Goal: Check status: Check status

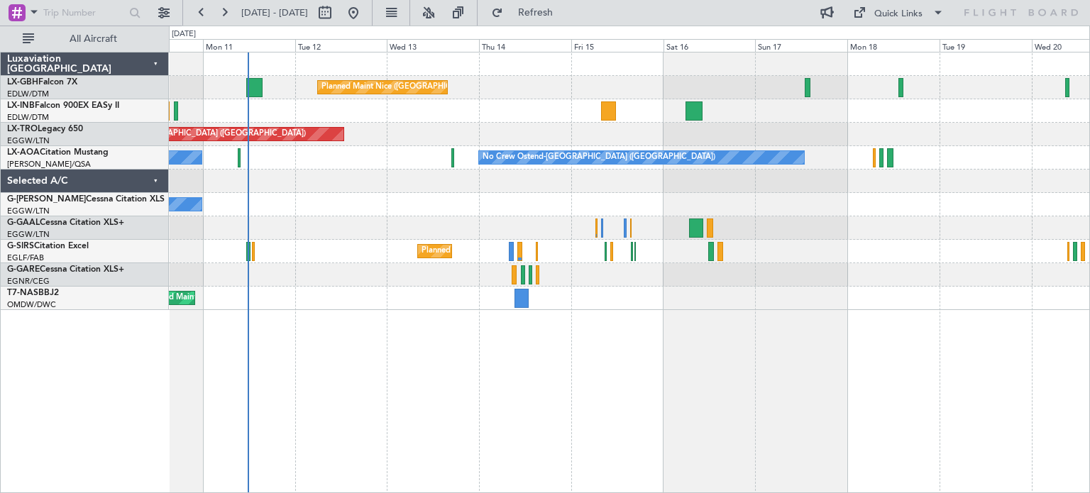
click at [341, 267] on div "Planned Maint Nice ([GEOGRAPHIC_DATA]) Unplanned Maint [GEOGRAPHIC_DATA] ([GEOG…" at bounding box center [629, 181] width 920 height 258
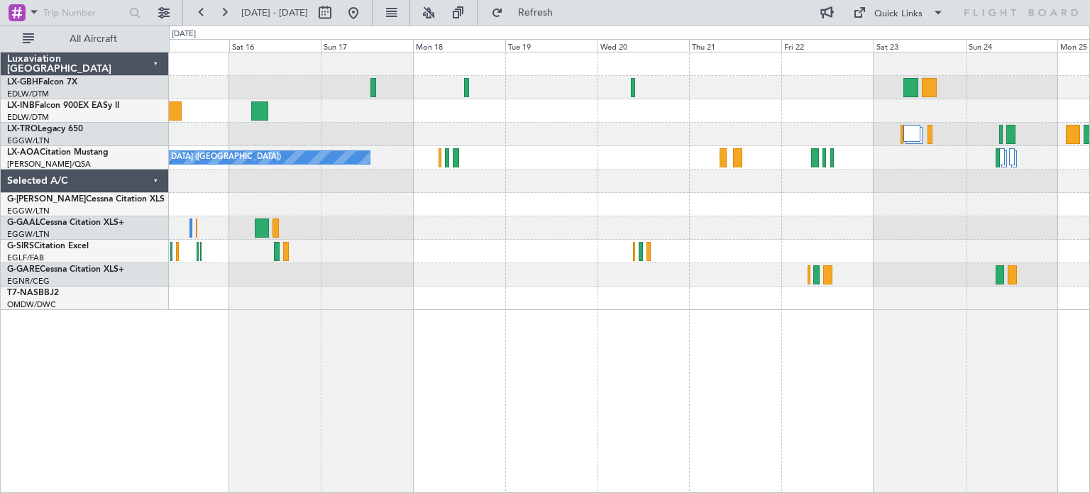
click at [240, 181] on div "Planned Maint Nice ([GEOGRAPHIC_DATA]) No Crew Ostend-[GEOGRAPHIC_DATA] (Ostend…" at bounding box center [629, 181] width 920 height 258
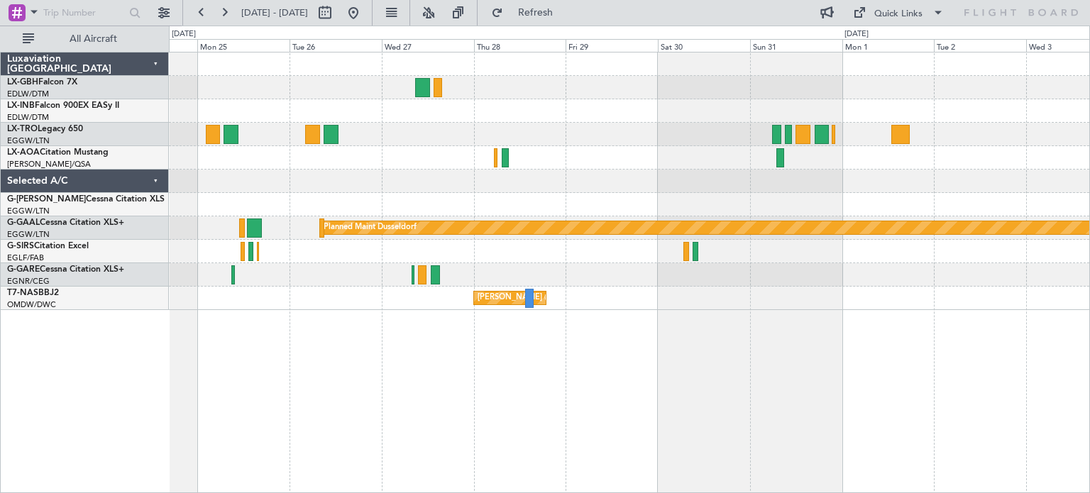
click at [467, 192] on div "No Crew Planned [GEOGRAPHIC_DATA] [PERSON_NAME] ([PERSON_NAME] Intl)" at bounding box center [629, 181] width 920 height 258
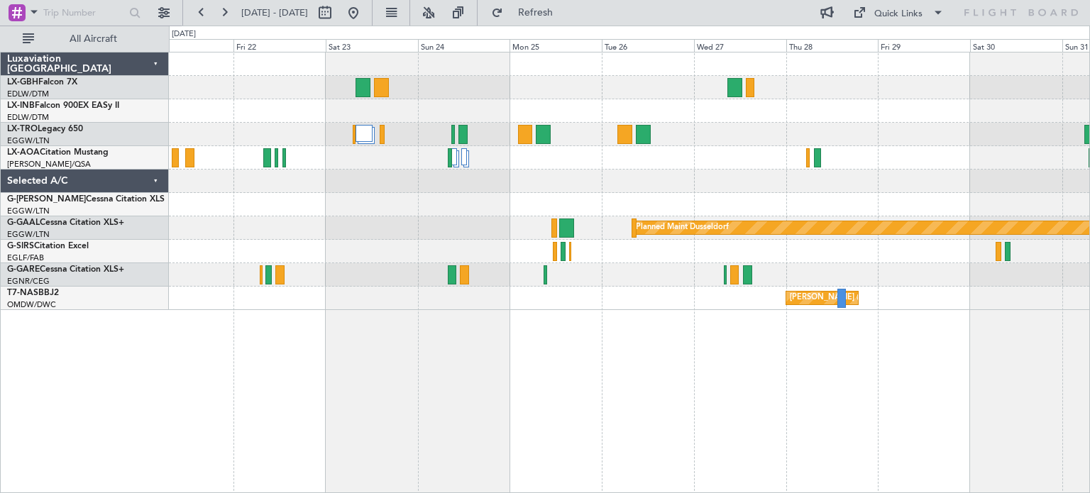
click at [1089, 218] on div "Planned Maint Dusseldorf [PERSON_NAME] ([PERSON_NAME] Intl) Luxaviation [GEOGRA…" at bounding box center [545, 259] width 1090 height 467
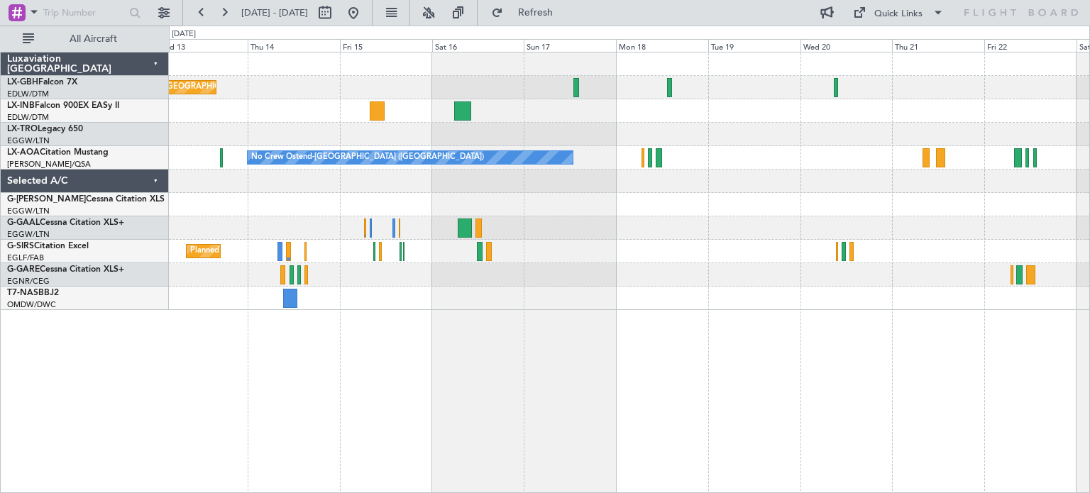
click at [1036, 275] on div "Planned Maint Nice ([GEOGRAPHIC_DATA]) Unplanned Maint [GEOGRAPHIC_DATA] ([GEOG…" at bounding box center [629, 272] width 921 height 441
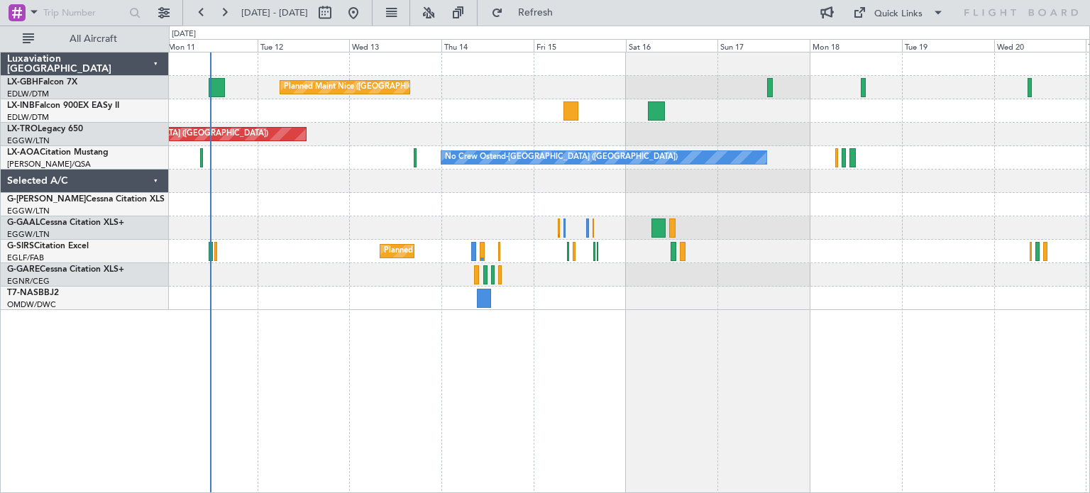
click at [573, 295] on div "Planned Maint Nice ([GEOGRAPHIC_DATA]) Unplanned Maint [GEOGRAPHIC_DATA] ([GEOG…" at bounding box center [629, 272] width 921 height 441
